Goal: Check status: Check status

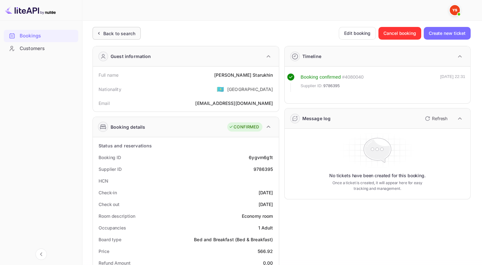
click at [127, 34] on div "Back to search" at bounding box center [119, 33] width 32 height 7
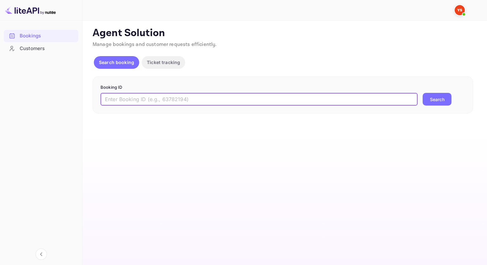
drag, startPoint x: 170, startPoint y: 101, endPoint x: 219, endPoint y: 103, distance: 49.5
click at [170, 101] on input "text" at bounding box center [258, 99] width 317 height 13
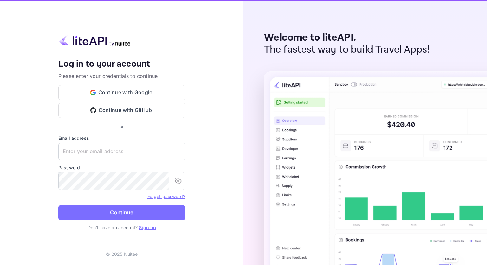
type input "[EMAIL_ADDRESS][DOMAIN_NAME]"
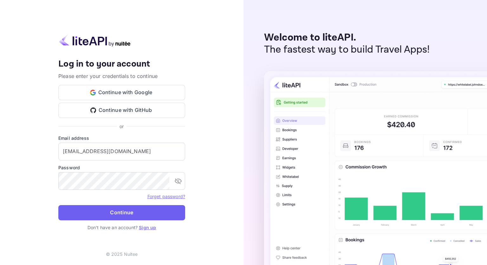
click at [129, 210] on button "Continue" at bounding box center [121, 212] width 127 height 15
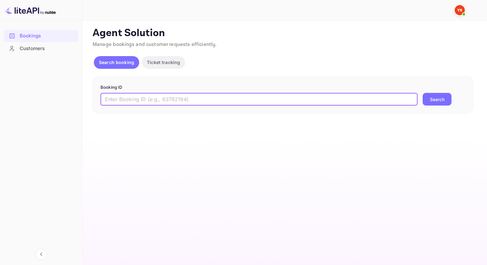
click at [175, 105] on input "text" at bounding box center [258, 99] width 317 height 13
paste input "9315570"
type input "9315570"
click at [429, 102] on button "Search" at bounding box center [437, 99] width 29 height 13
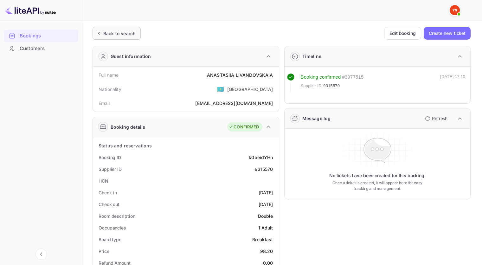
click at [120, 30] on div "Back to search" at bounding box center [119, 33] width 32 height 7
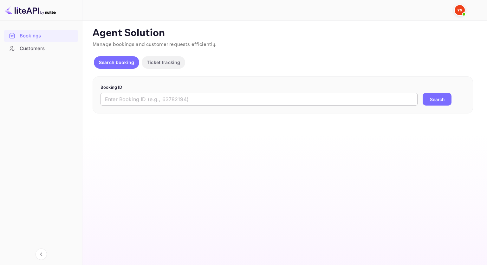
click at [194, 97] on input "text" at bounding box center [258, 99] width 317 height 13
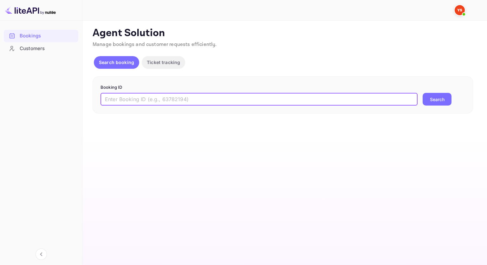
paste input "9426487"
type input "9426487"
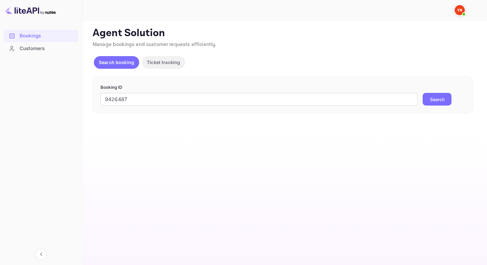
click at [436, 103] on button "Search" at bounding box center [437, 99] width 29 height 13
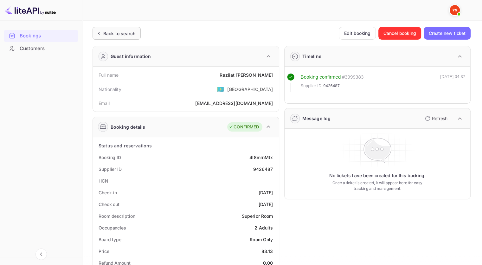
click at [131, 37] on div "Back to search" at bounding box center [117, 33] width 48 height 13
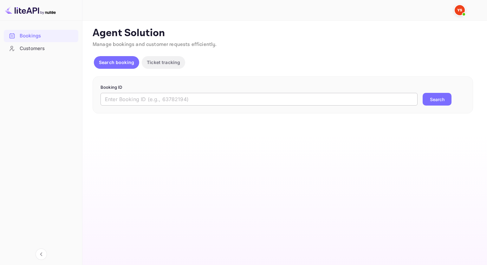
click at [246, 99] on input "text" at bounding box center [258, 99] width 317 height 13
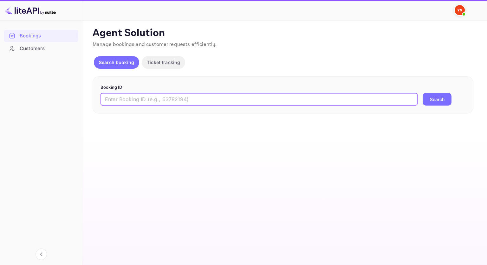
paste input "9433423"
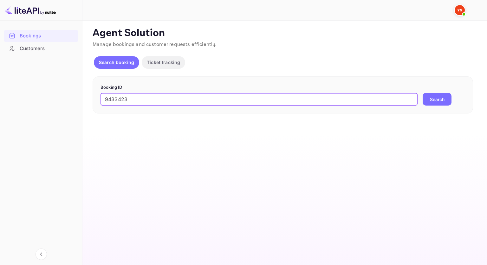
type input "9433423"
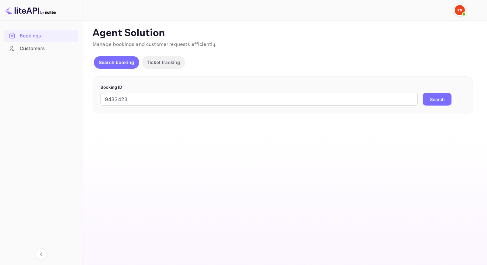
click at [432, 95] on button "Search" at bounding box center [437, 99] width 29 height 13
